Goal: Communication & Community: Answer question/provide support

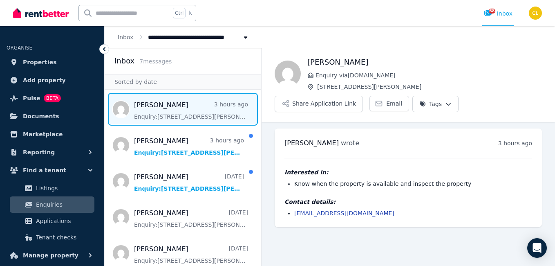
click at [193, 101] on span "Message list" at bounding box center [183, 109] width 157 height 33
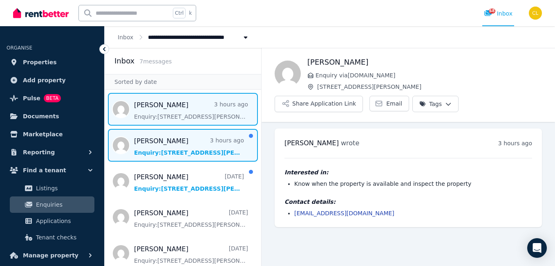
click at [150, 142] on span "Message list" at bounding box center [183, 145] width 157 height 33
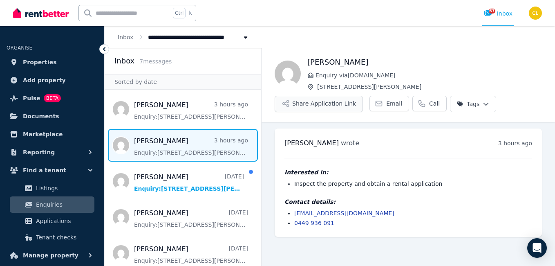
click at [324, 99] on button "Share Application Link" at bounding box center [319, 104] width 88 height 16
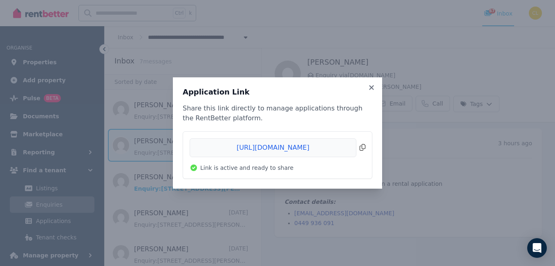
click at [361, 148] on span "Copied!" at bounding box center [278, 147] width 176 height 19
click at [371, 87] on icon at bounding box center [371, 87] width 4 height 4
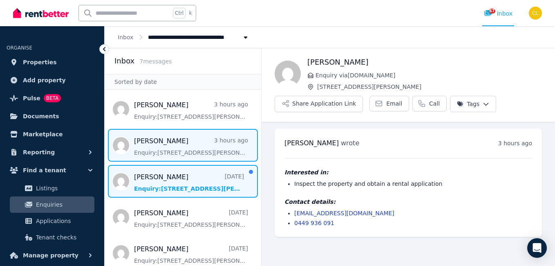
click at [179, 186] on span "Message list" at bounding box center [183, 181] width 157 height 33
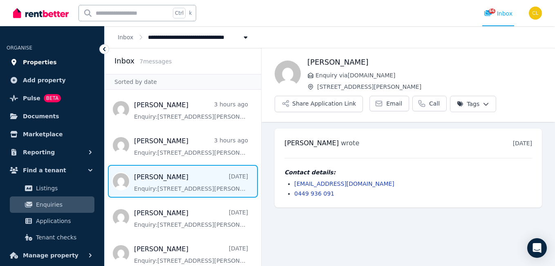
click at [31, 58] on span "Properties" at bounding box center [40, 62] width 34 height 10
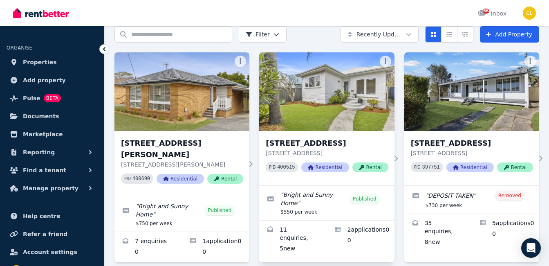
scroll to position [82, 0]
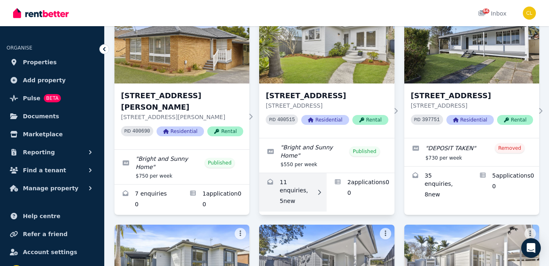
click at [308, 179] on link "Enquiries for 58 Woy Woy Rd, Woy Woy" at bounding box center [292, 192] width 67 height 38
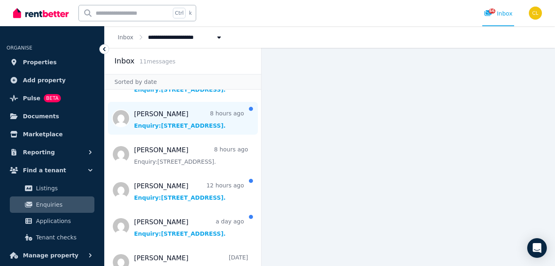
scroll to position [82, 0]
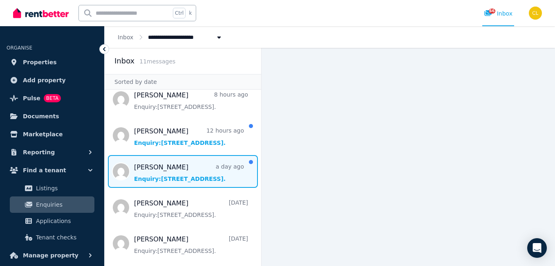
click at [202, 175] on span "Message list" at bounding box center [183, 171] width 157 height 33
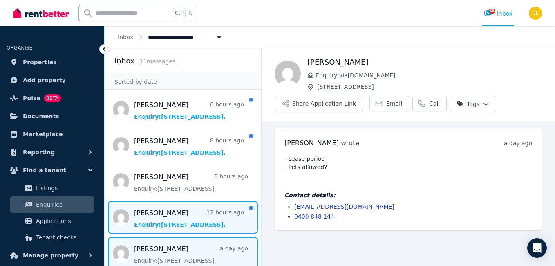
click at [163, 214] on span "Message list" at bounding box center [183, 217] width 157 height 33
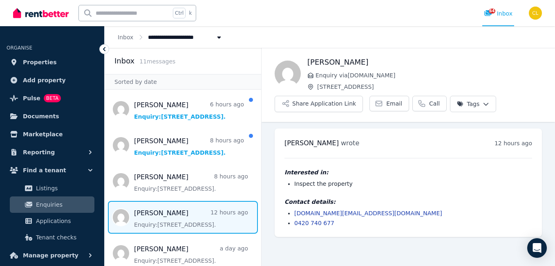
click at [148, 220] on span "Message list" at bounding box center [183, 217] width 157 height 33
click at [160, 219] on span "Message list" at bounding box center [183, 217] width 157 height 33
click at [387, 103] on span "Email" at bounding box center [394, 103] width 16 height 8
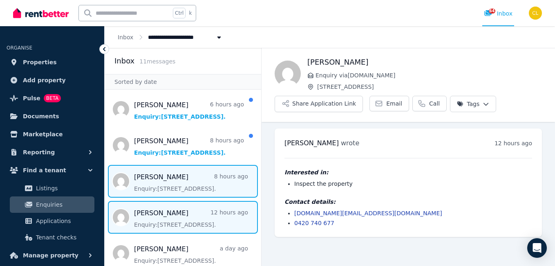
click at [160, 175] on span "Message list" at bounding box center [183, 181] width 157 height 33
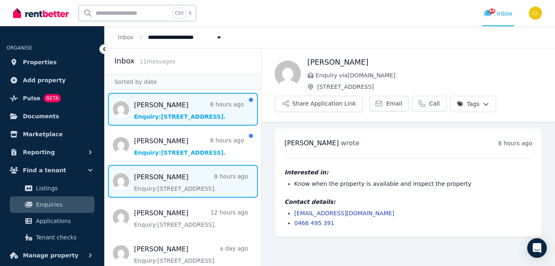
click at [156, 112] on span "Message list" at bounding box center [183, 109] width 157 height 33
